Goal: Navigation & Orientation: Find specific page/section

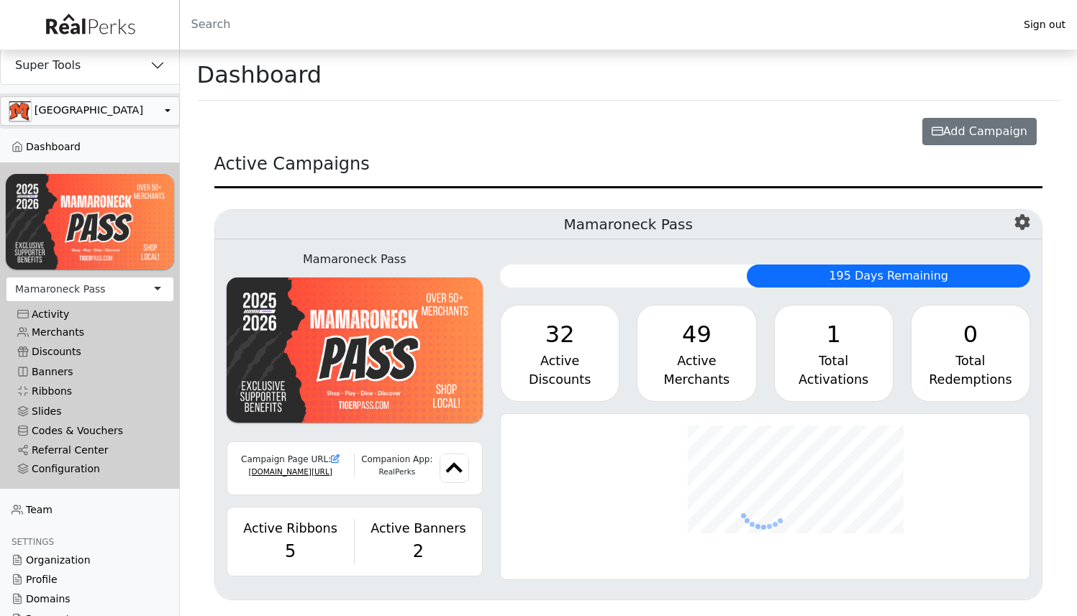
click at [95, 121] on button "button" at bounding box center [90, 110] width 180 height 29
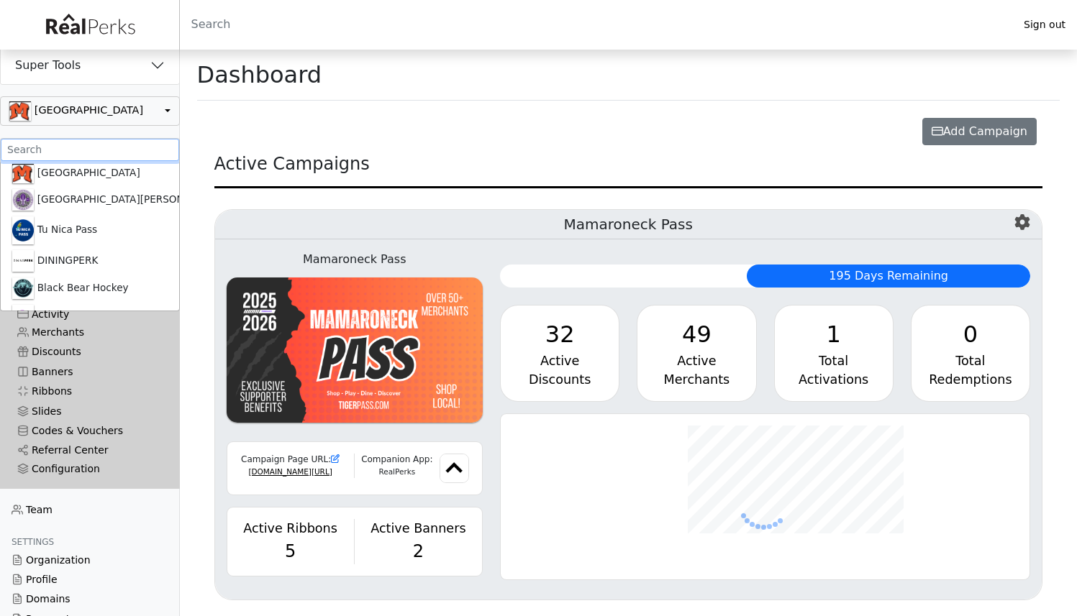
click at [80, 145] on input ".form-control-sm" at bounding box center [90, 150] width 178 height 22
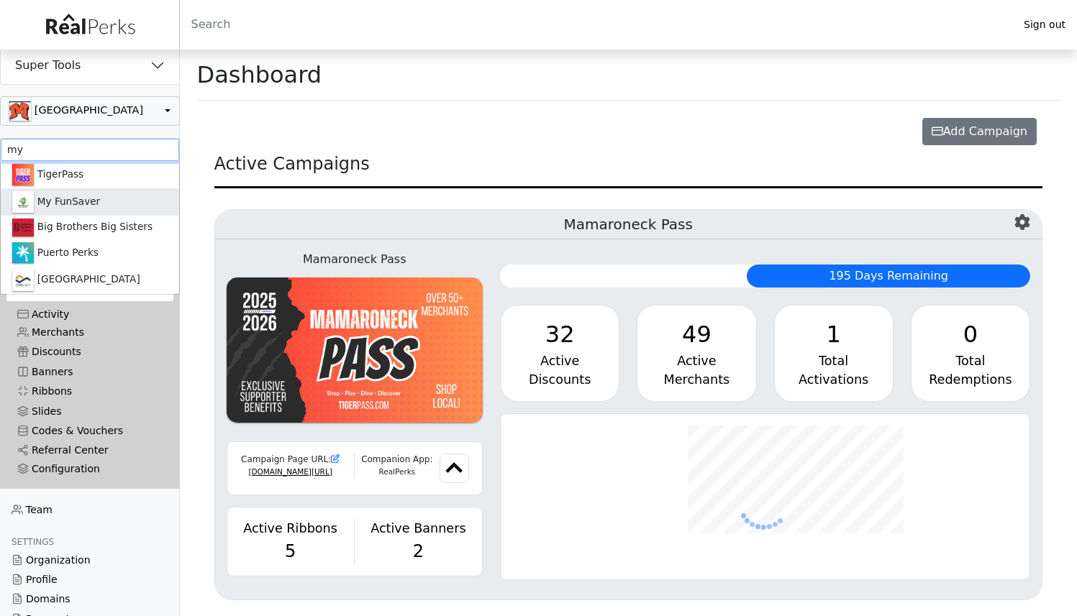
type input "my"
click at [77, 196] on link "My FunSaver" at bounding box center [90, 201] width 178 height 27
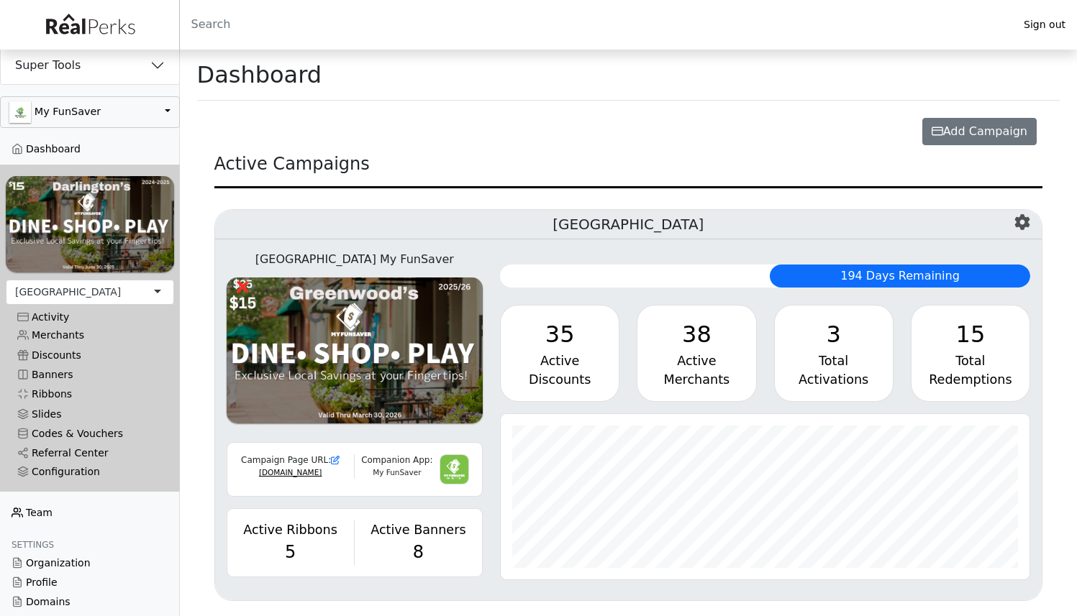
click at [44, 510] on link "Team" at bounding box center [90, 512] width 180 height 19
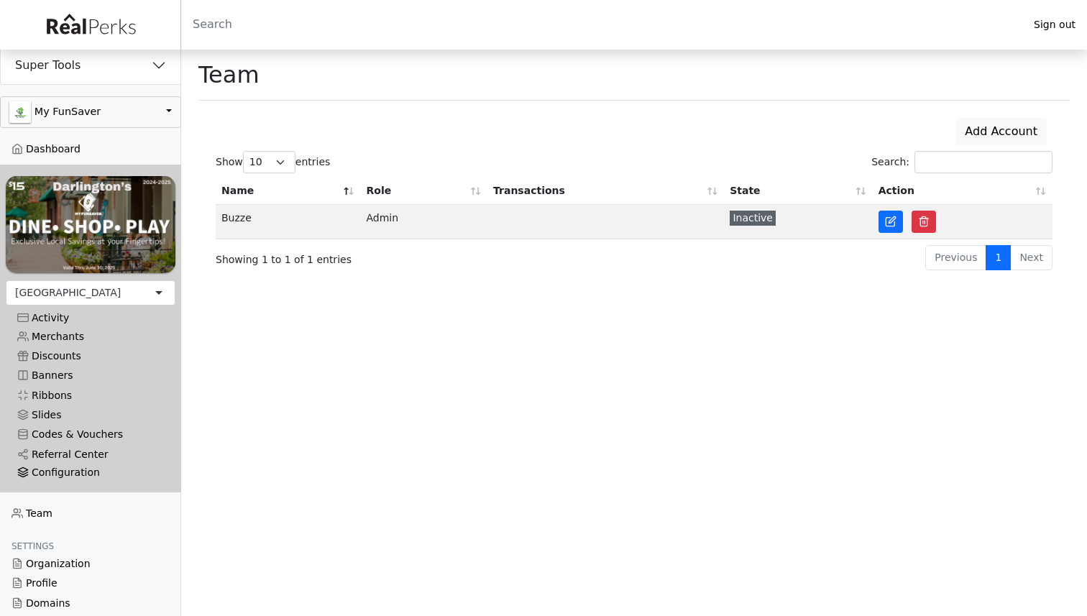
click at [85, 471] on div "Configuration" at bounding box center [90, 473] width 147 height 12
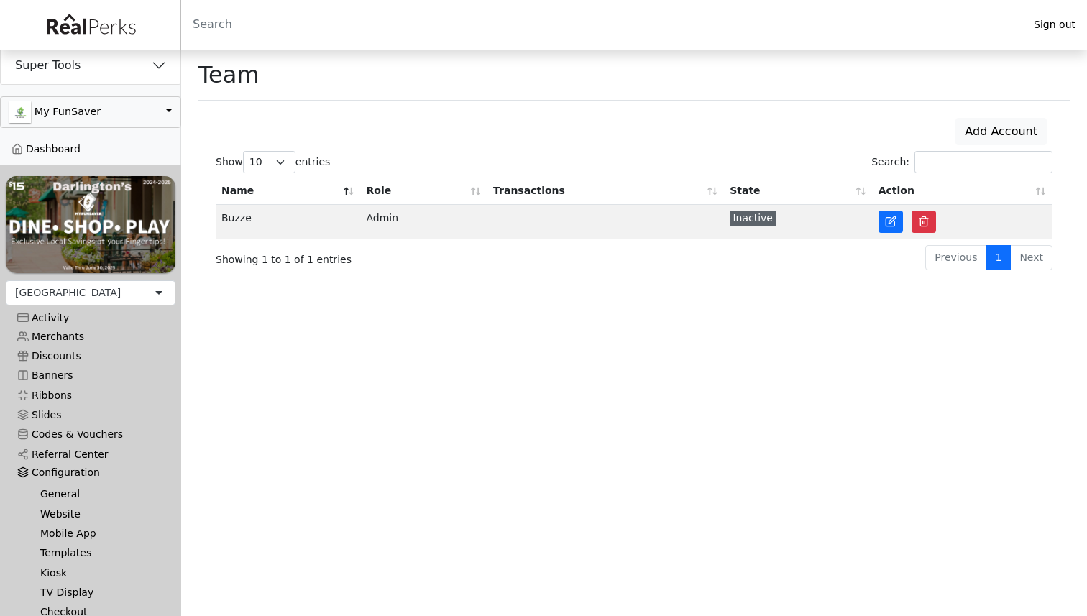
click at [68, 506] on link "Website" at bounding box center [96, 513] width 135 height 19
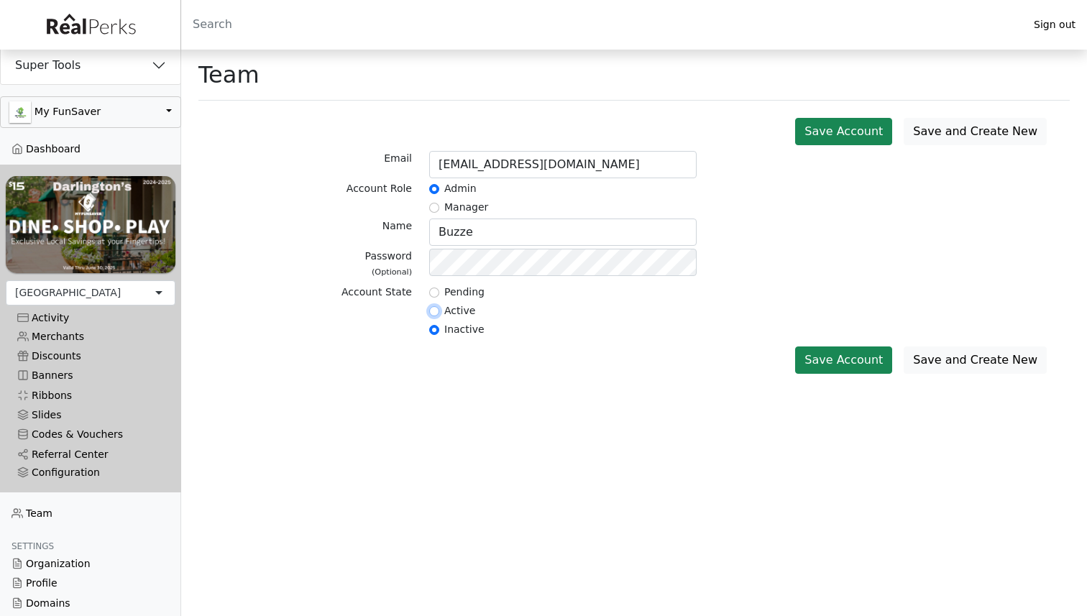
click at [435, 308] on input "radio" at bounding box center [434, 311] width 10 height 10
radio input "true"
click at [829, 362] on button "Save Account" at bounding box center [843, 360] width 97 height 27
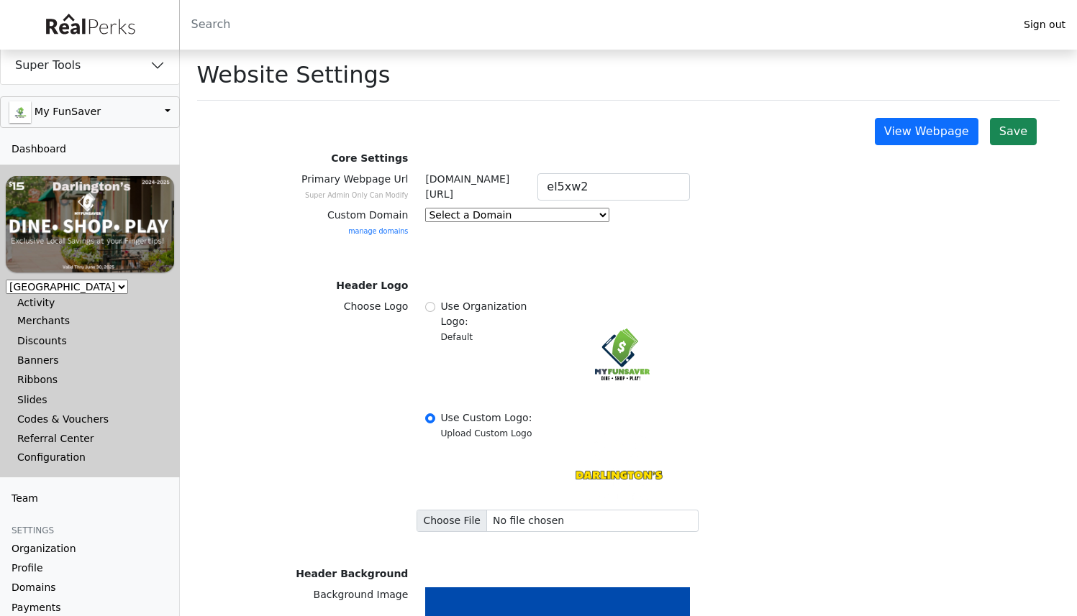
type input "09/17/2025"
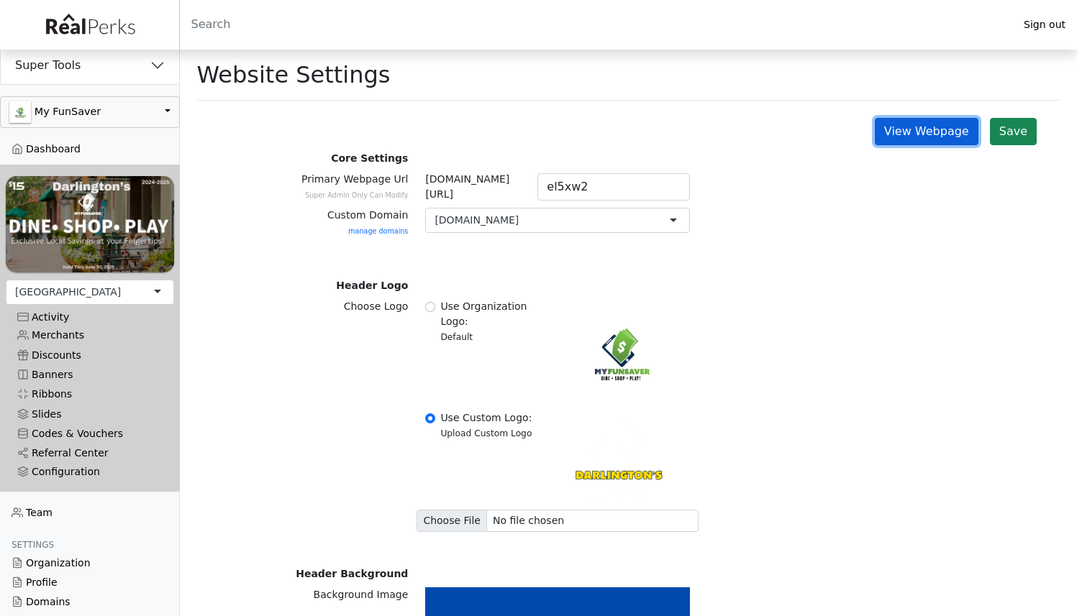
click at [908, 137] on link "View Webpage" at bounding box center [927, 131] width 104 height 27
click at [56, 145] on link "Dashboard" at bounding box center [90, 149] width 180 height 19
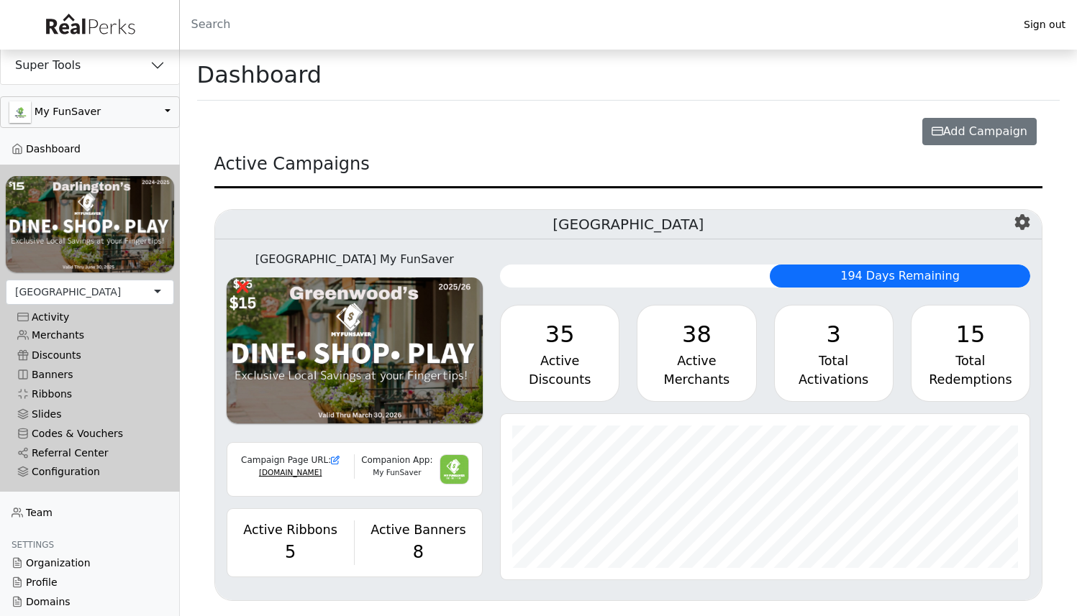
scroll to position [165, 529]
click at [93, 280] on div "[GEOGRAPHIC_DATA]" at bounding box center [90, 292] width 168 height 25
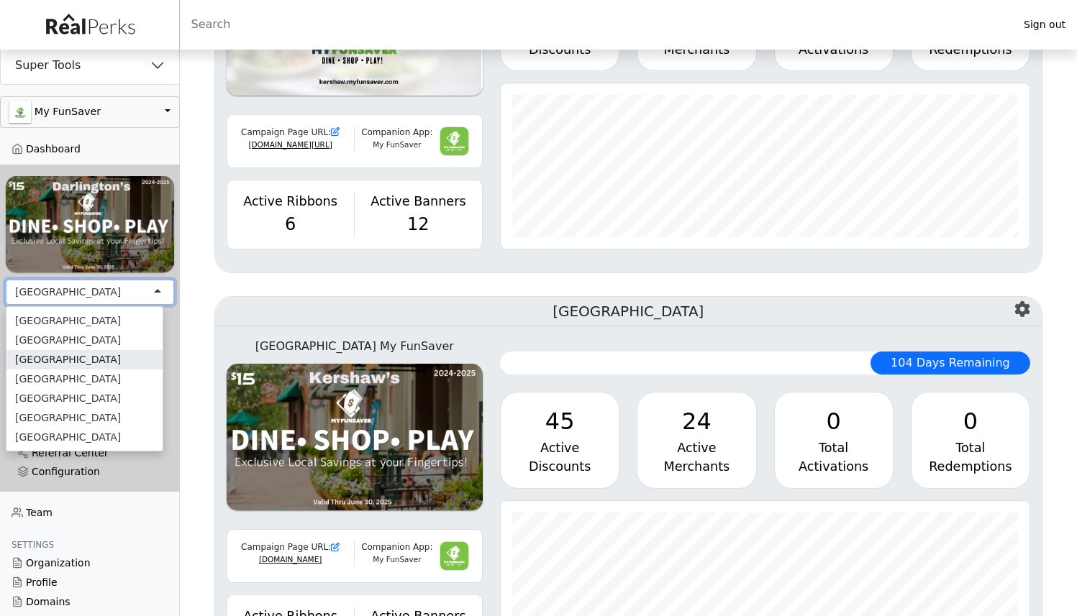
scroll to position [0, 0]
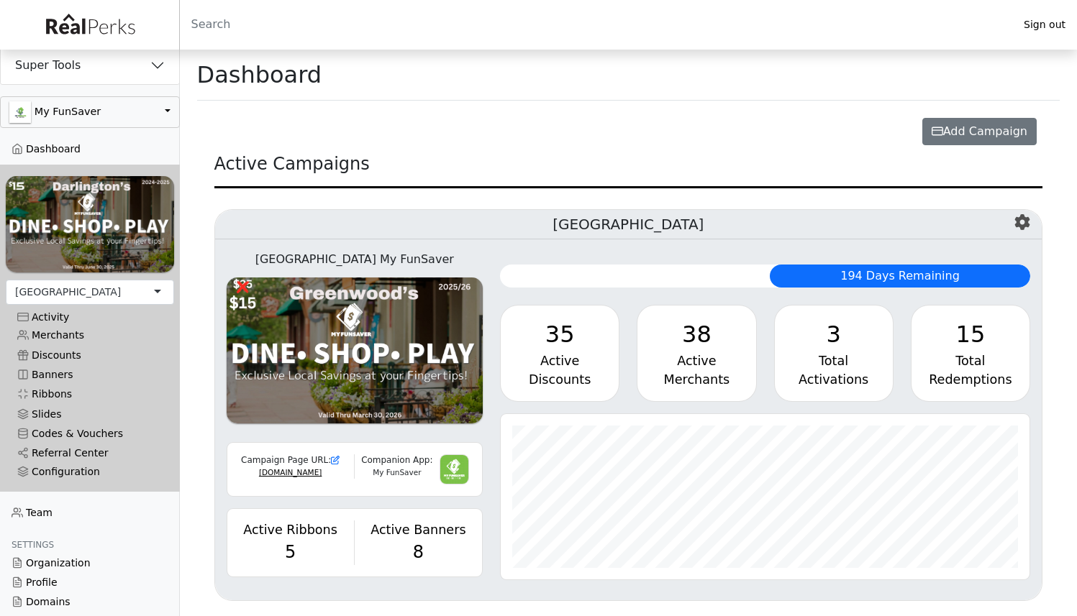
click at [843, 342] on div "3" at bounding box center [833, 334] width 95 height 35
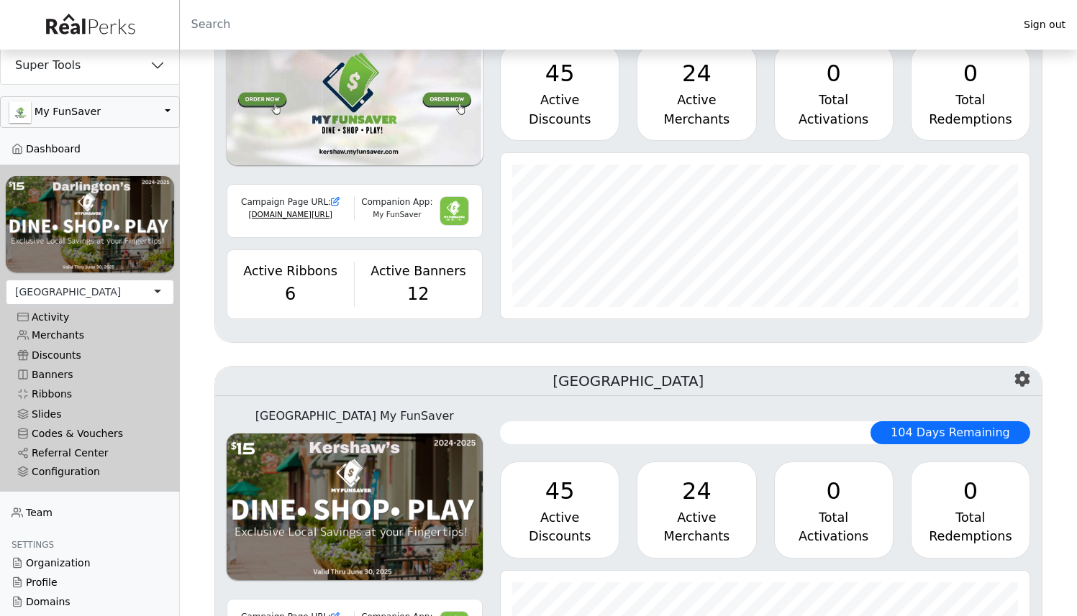
scroll to position [635, 0]
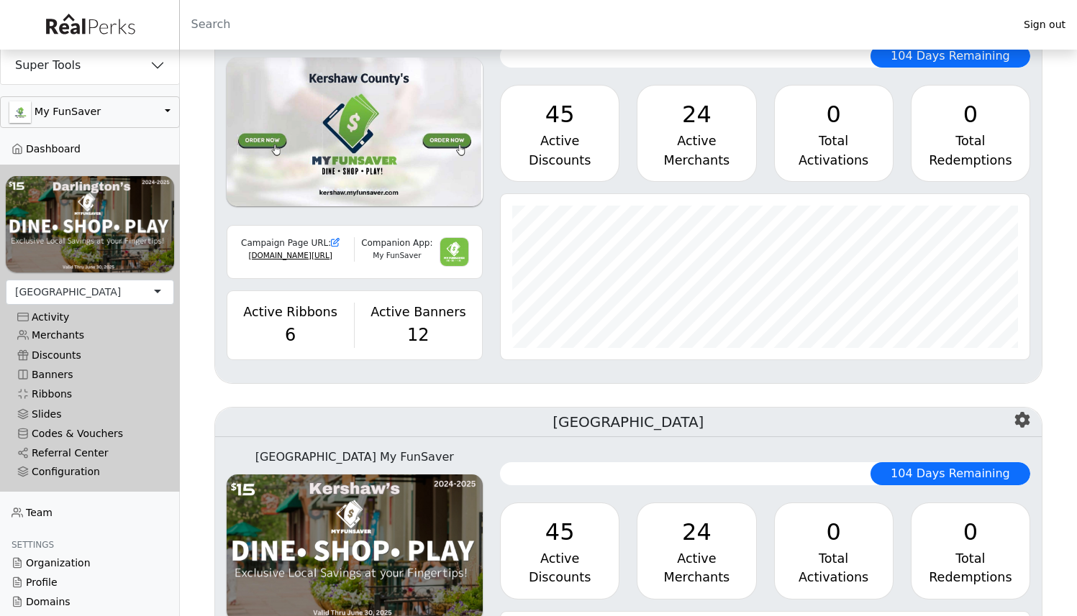
click at [691, 152] on div "Merchants" at bounding box center [696, 160] width 95 height 19
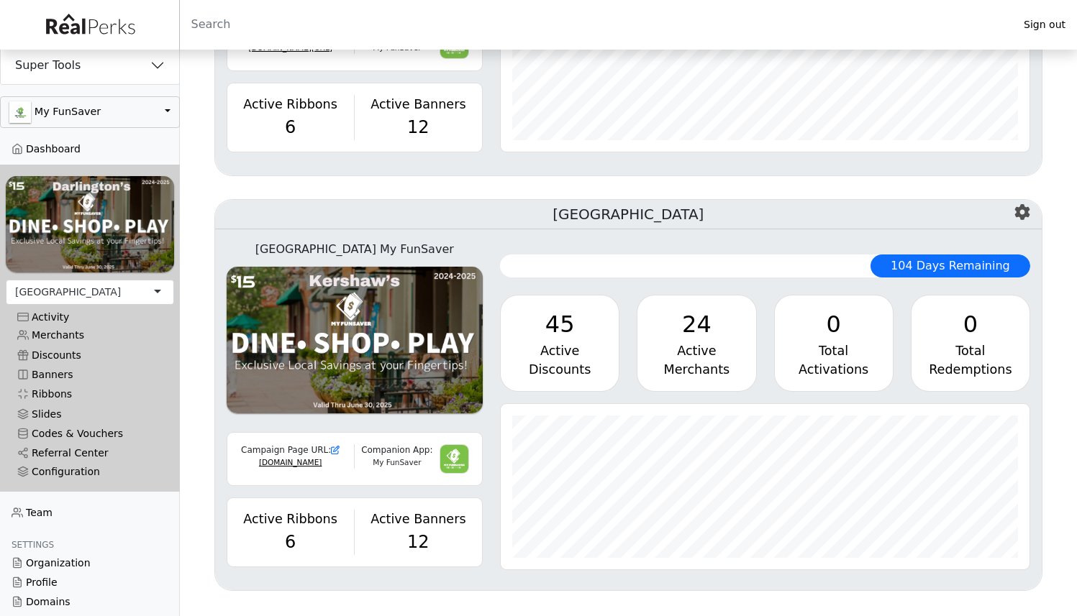
click at [675, 346] on div "Active" at bounding box center [696, 351] width 95 height 19
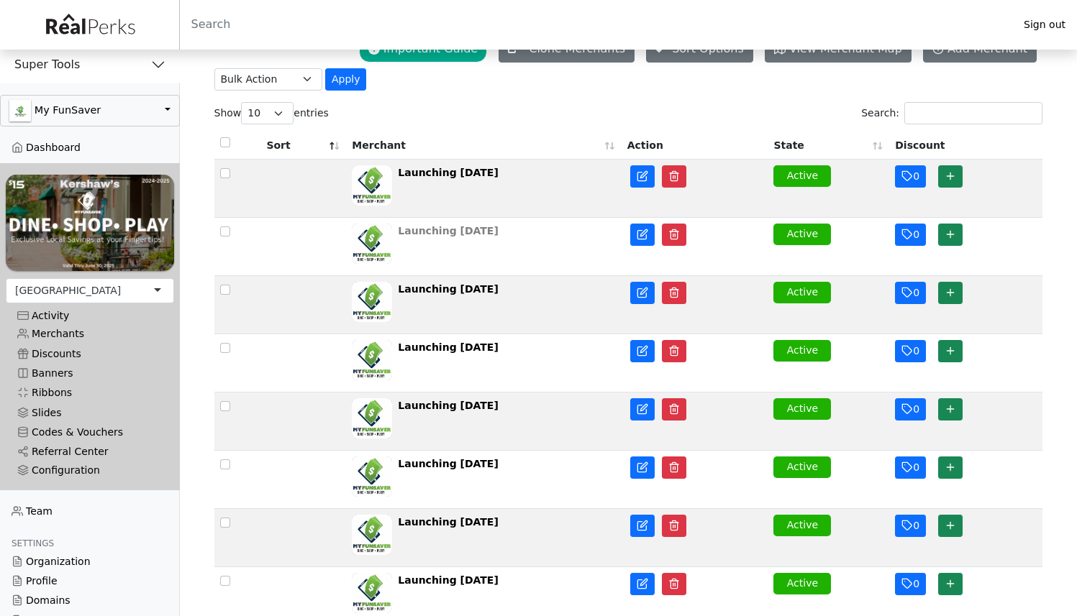
scroll to position [243, 0]
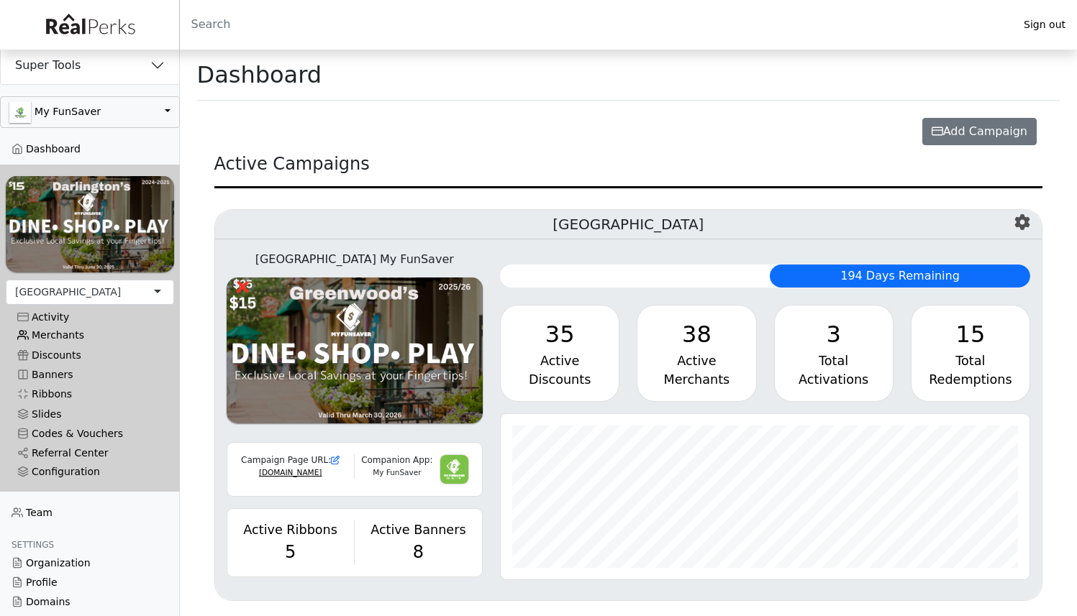
click at [53, 329] on link "Merchants" at bounding box center [90, 335] width 168 height 19
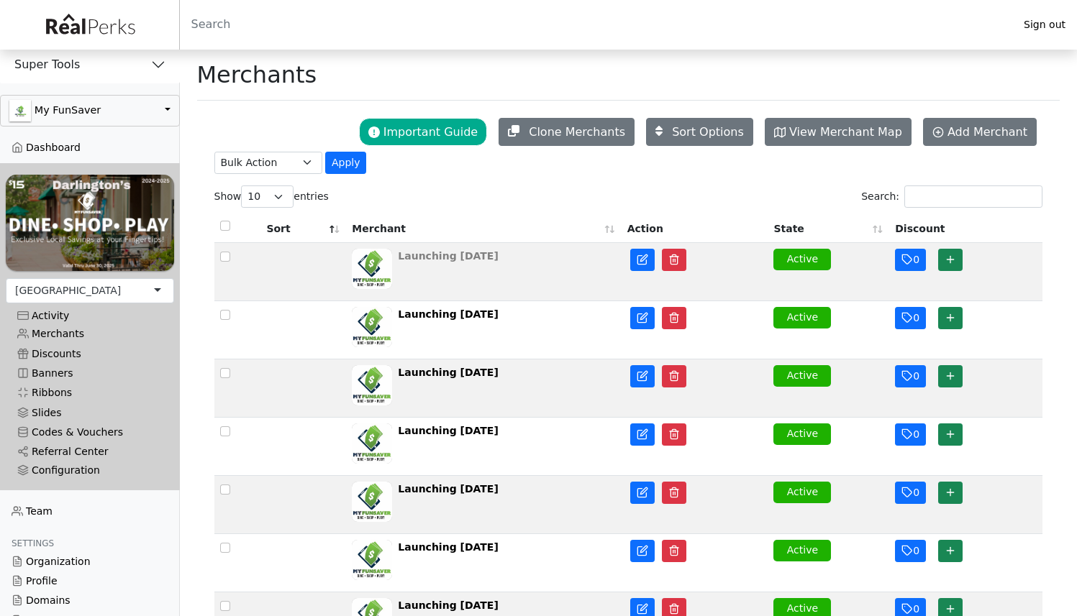
click at [444, 263] on div "Launching [DATE]" at bounding box center [448, 256] width 101 height 15
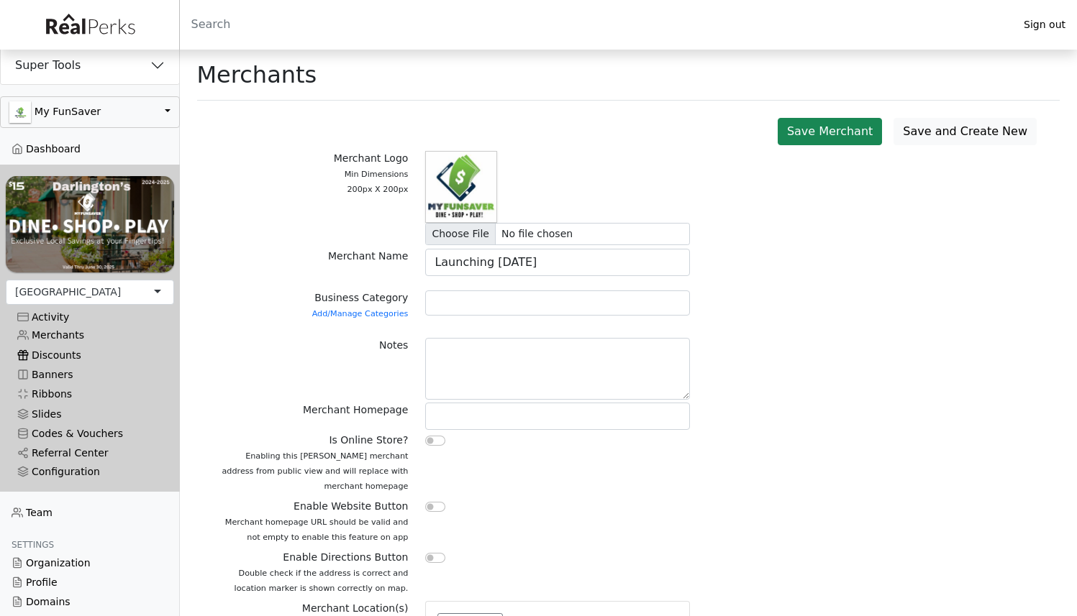
click at [52, 346] on link "Discounts" at bounding box center [90, 354] width 168 height 19
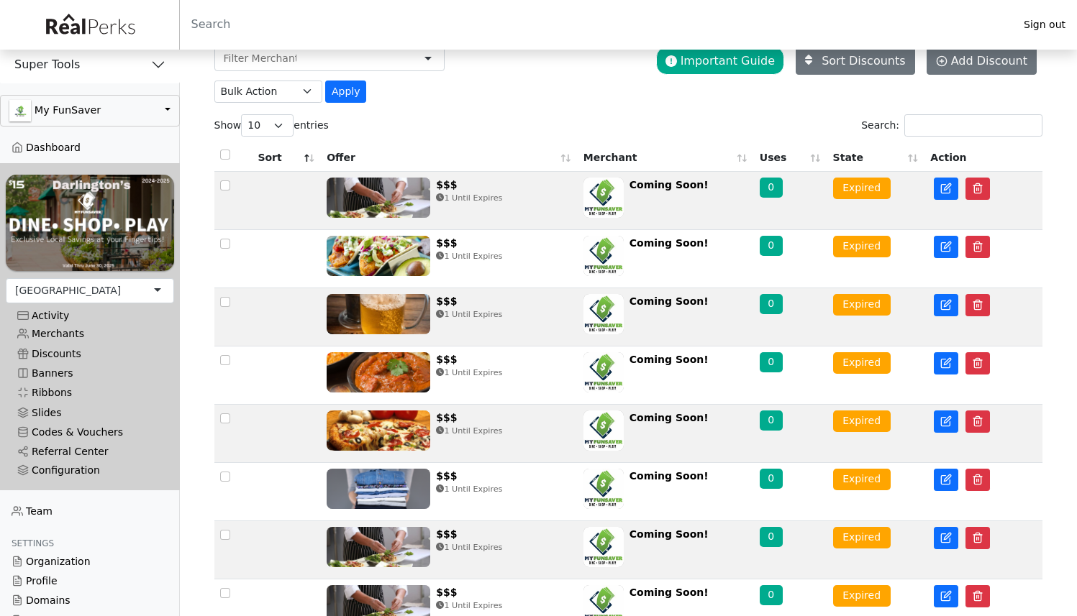
scroll to position [238, 0]
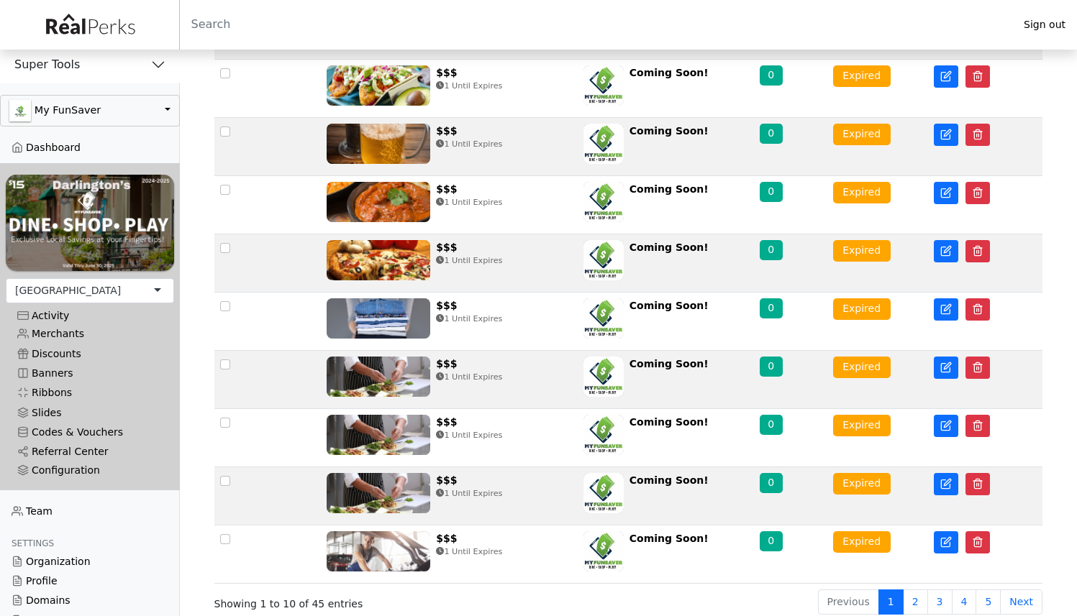
click at [114, 286] on div "[GEOGRAPHIC_DATA]" at bounding box center [90, 290] width 168 height 25
click at [46, 144] on link "Dashboard" at bounding box center [90, 147] width 180 height 19
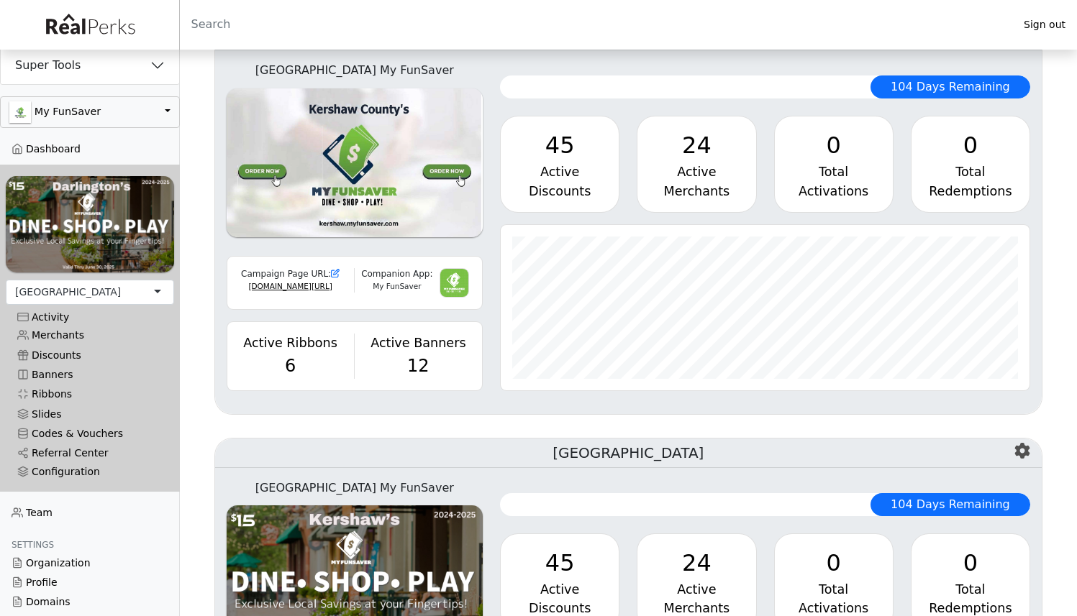
scroll to position [560, 0]
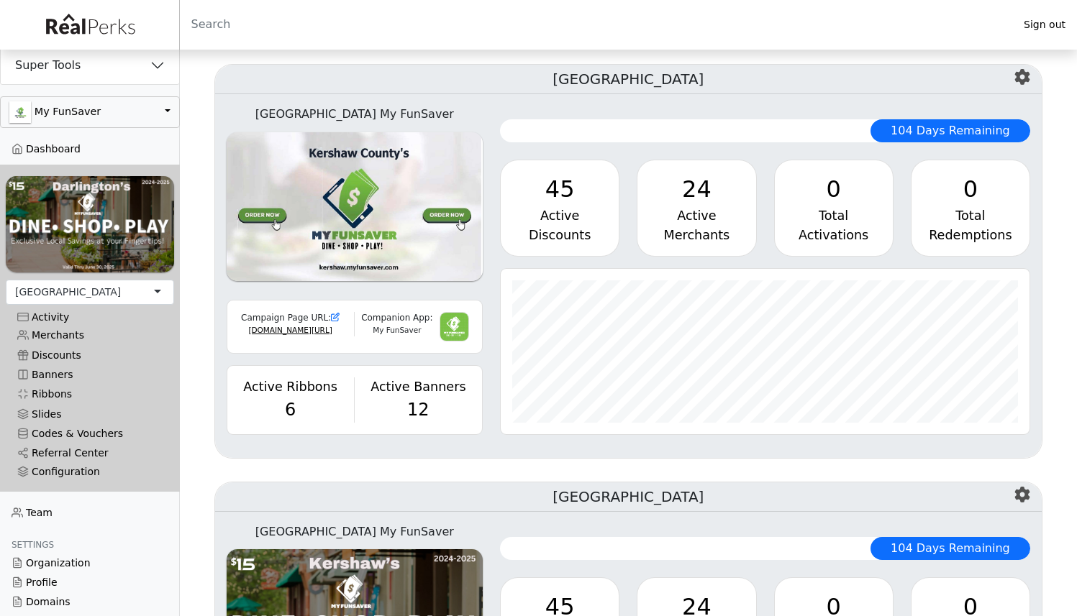
click at [668, 224] on div "Active" at bounding box center [696, 215] width 95 height 19
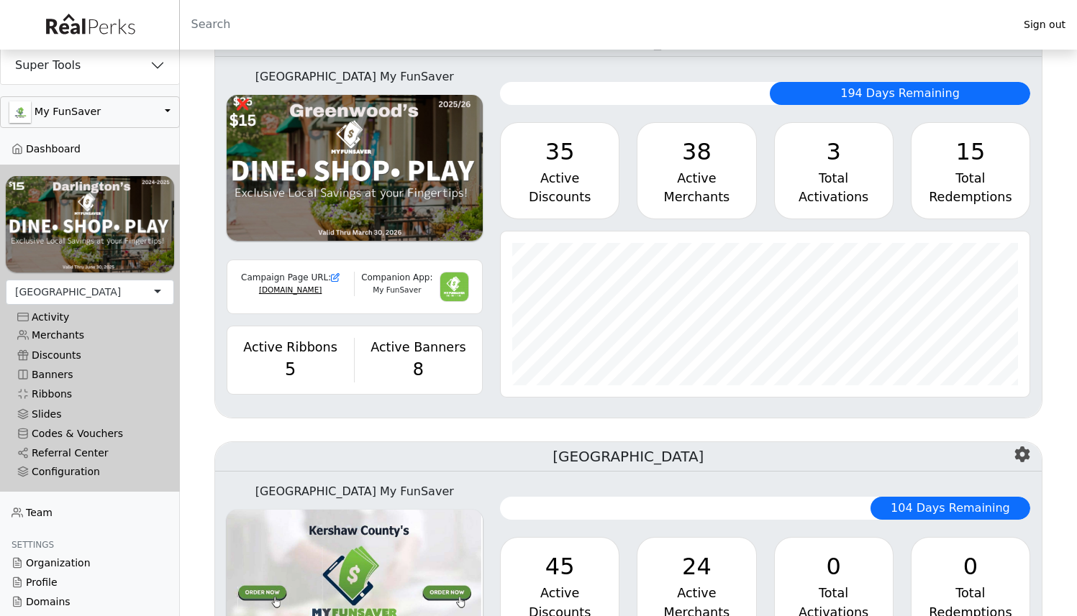
scroll to position [0, 0]
